Goal: Navigation & Orientation: Find specific page/section

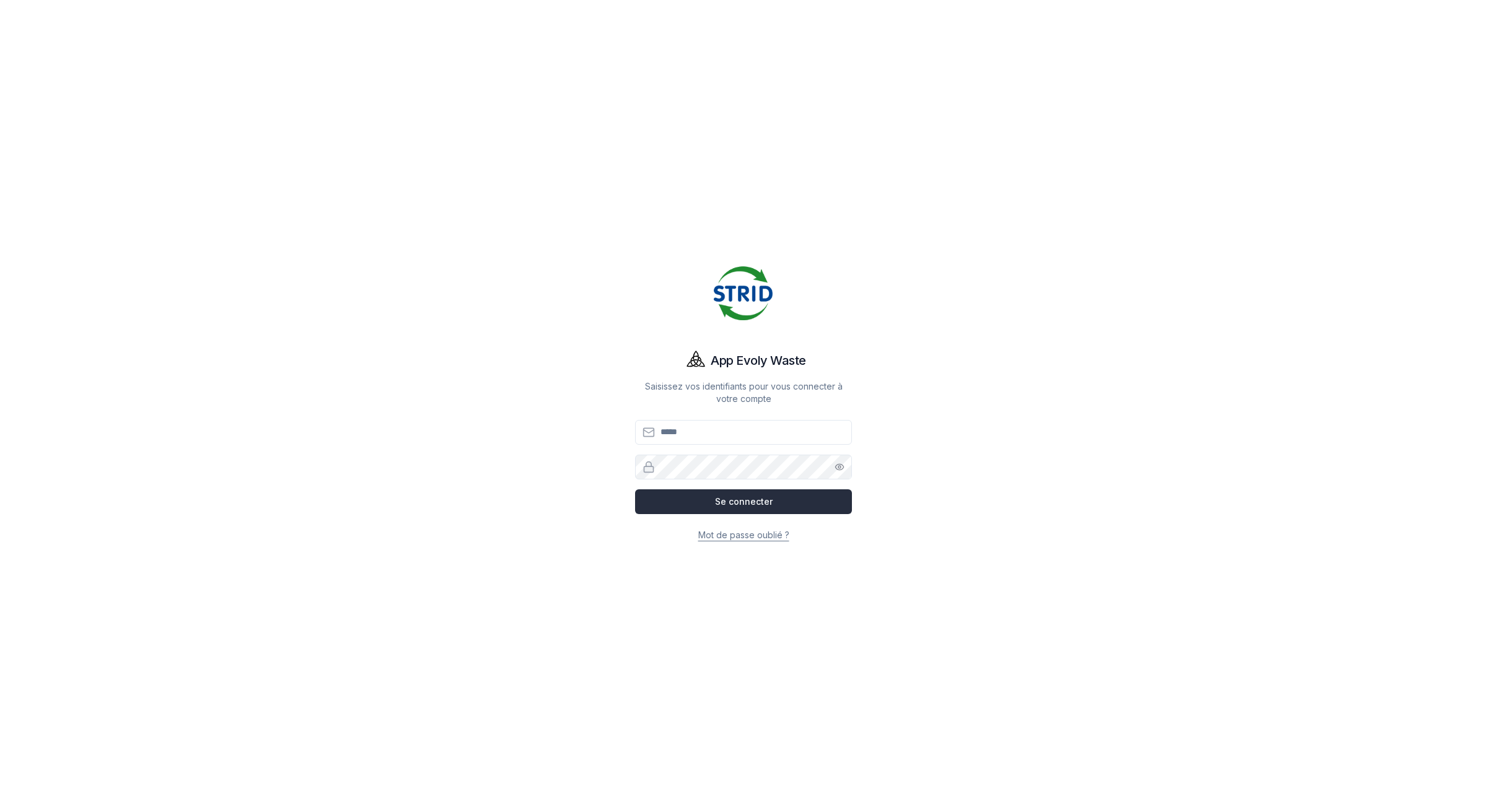
type input "**********"
click at [722, 502] on button "Se connecter" at bounding box center [744, 502] width 217 height 25
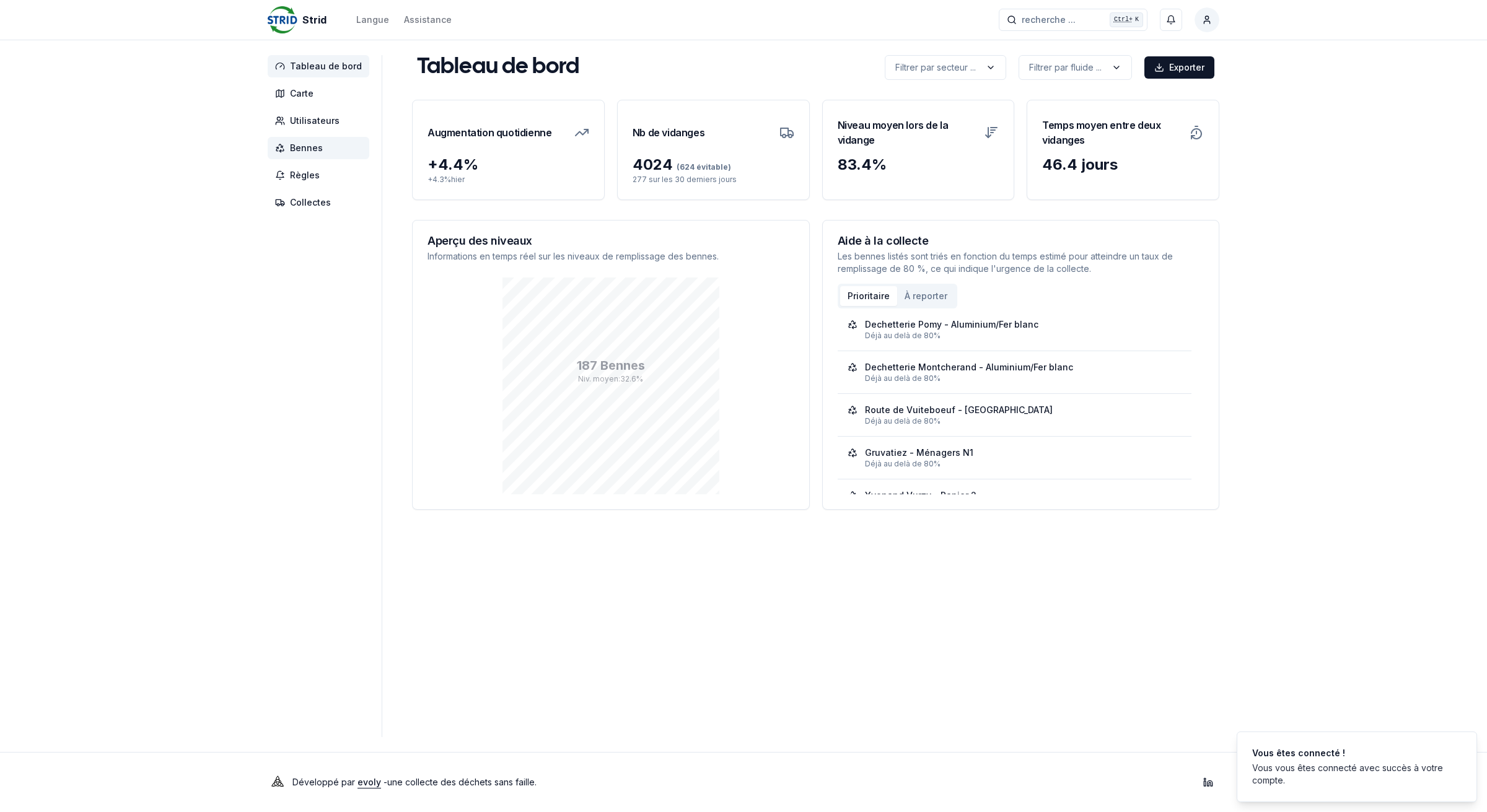
click at [305, 143] on span "Bennes" at bounding box center [306, 148] width 33 height 13
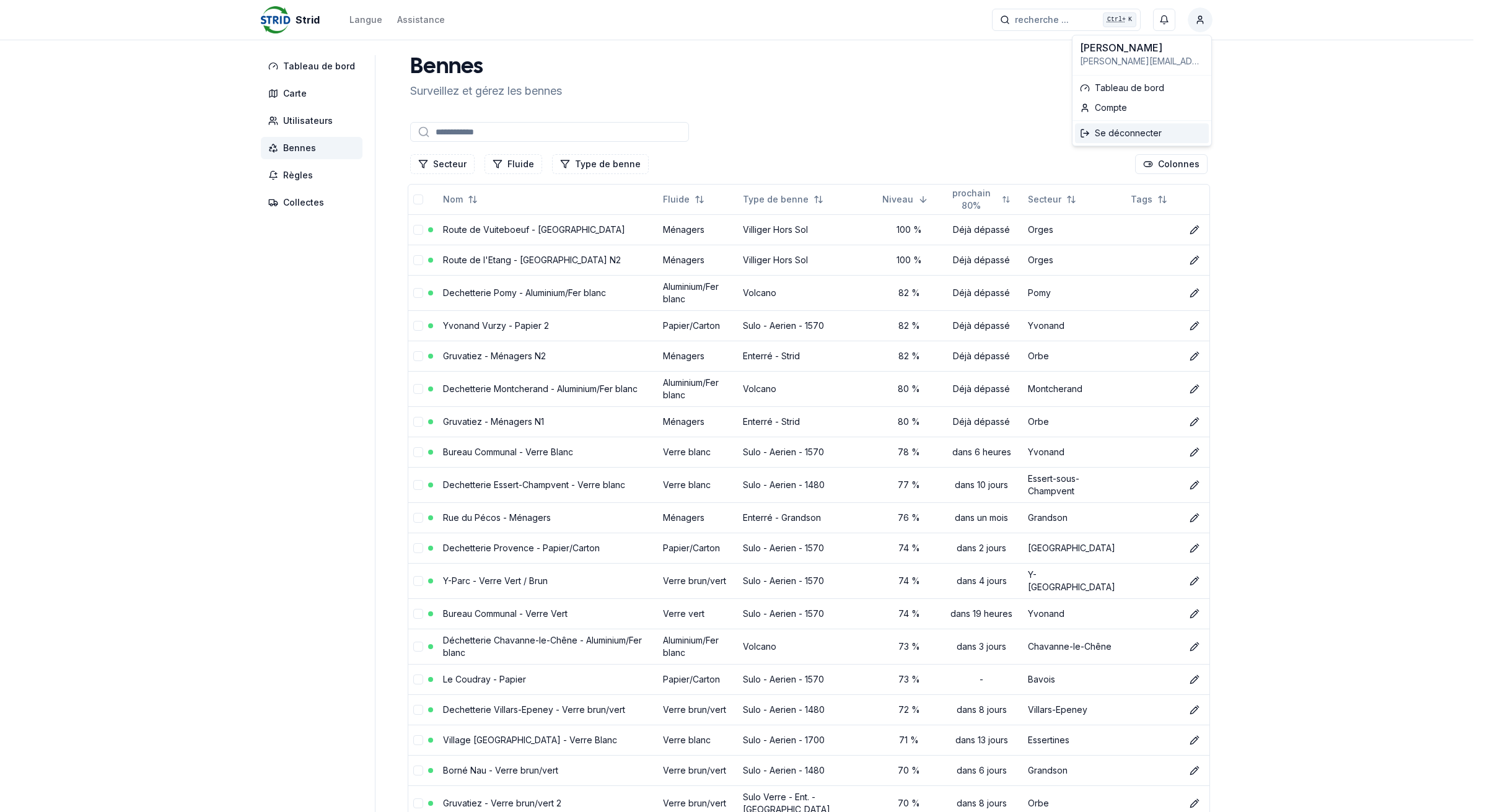
click at [1178, 134] on div "Se déconnecter" at bounding box center [1141, 133] width 134 height 20
